Goal: Task Accomplishment & Management: Use online tool/utility

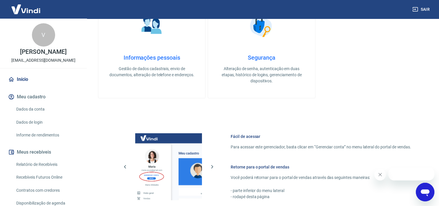
scroll to position [253, 0]
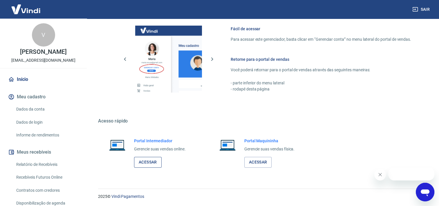
click at [153, 158] on link "Acessar" at bounding box center [148, 162] width 28 height 11
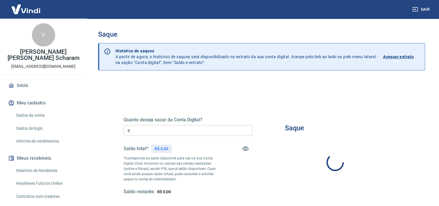
type input "R$ 0,00"
